Goal: Task Accomplishment & Management: Manage account settings

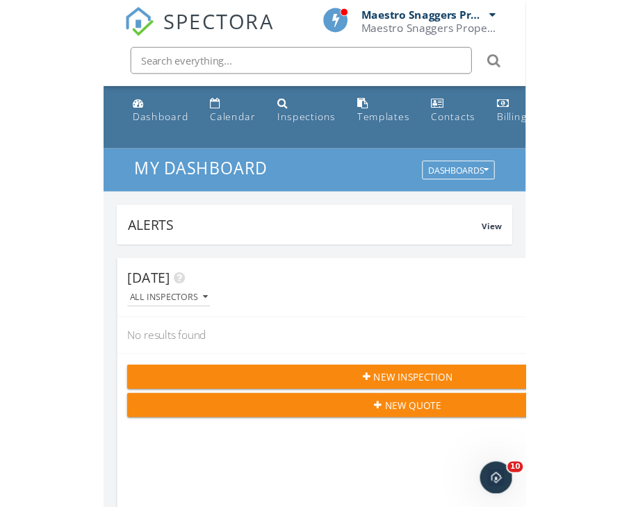
scroll to position [2398, 650]
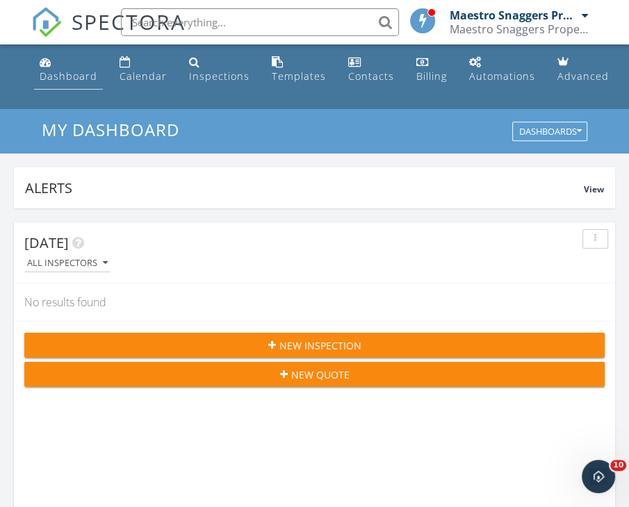
click at [65, 73] on div "Dashboard" at bounding box center [69, 75] width 58 height 13
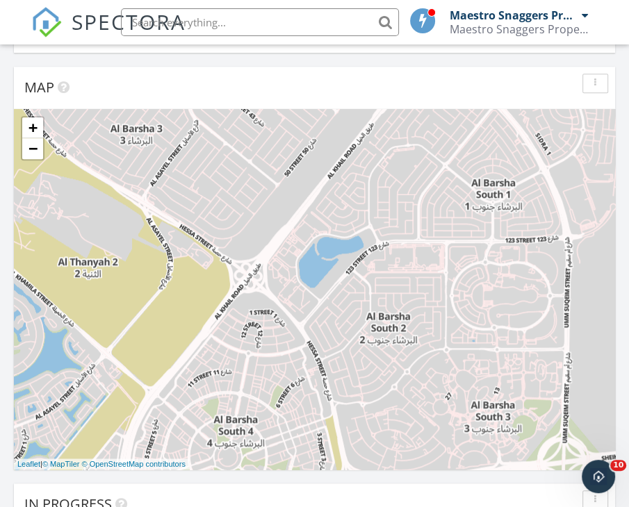
scroll to position [903, 0]
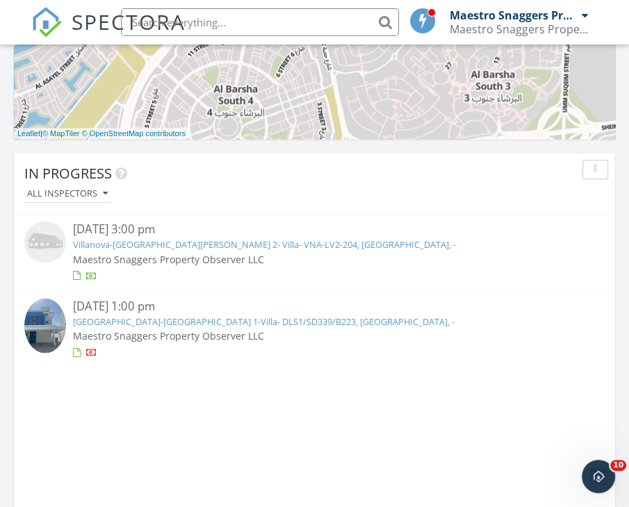
click at [150, 322] on link "[GEOGRAPHIC_DATA]-[GEOGRAPHIC_DATA] 1-Villa- DLS1/SD339/B223, [GEOGRAPHIC_DATA]…" at bounding box center [263, 321] width 381 height 13
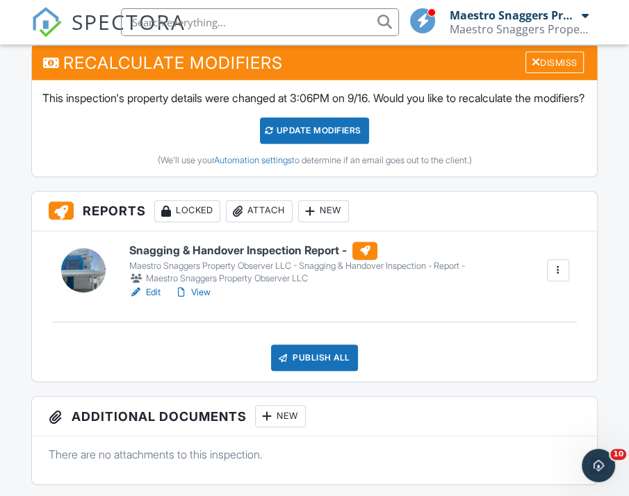
click at [150, 299] on link "Edit" at bounding box center [144, 293] width 31 height 14
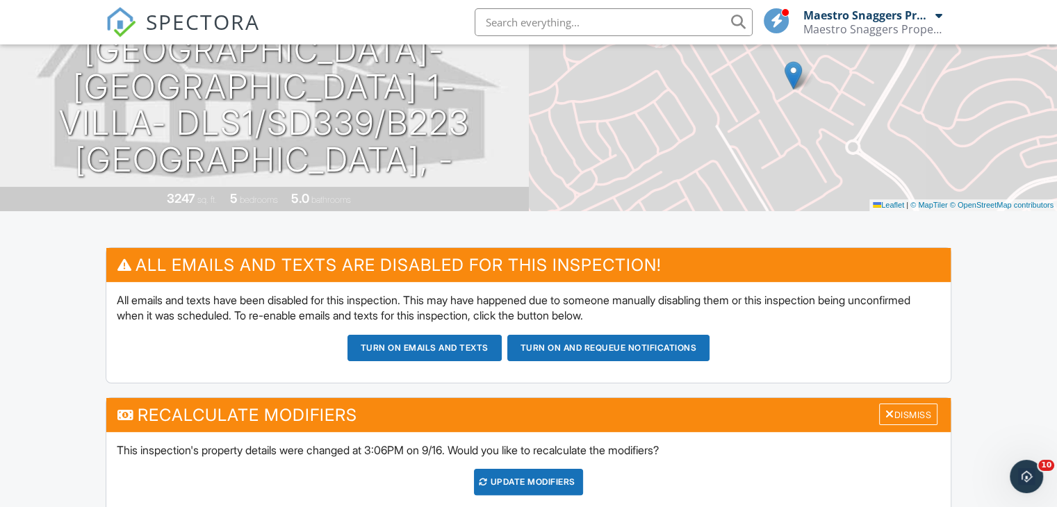
scroll to position [486, 0]
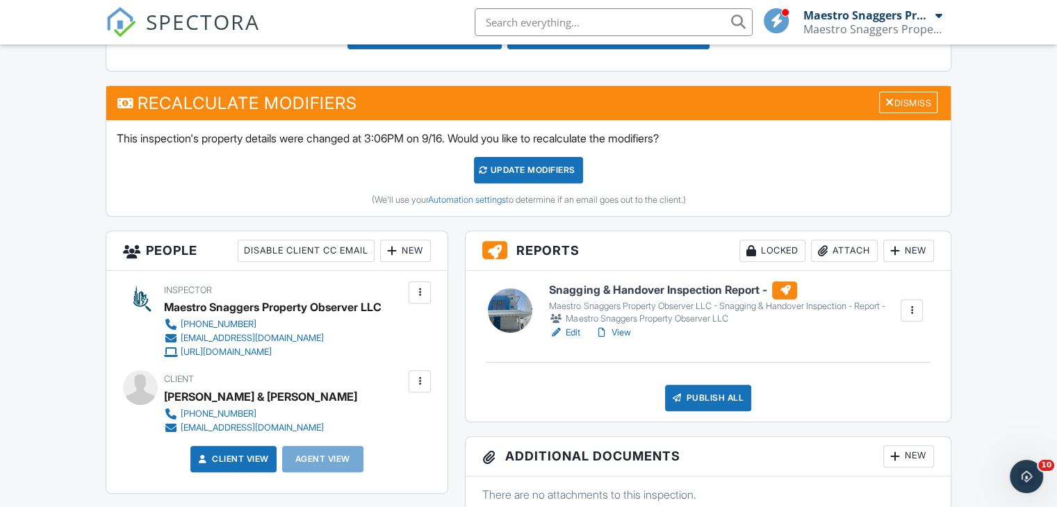
click at [625, 340] on link "View" at bounding box center [612, 333] width 36 height 14
